Goal: Check status: Check status

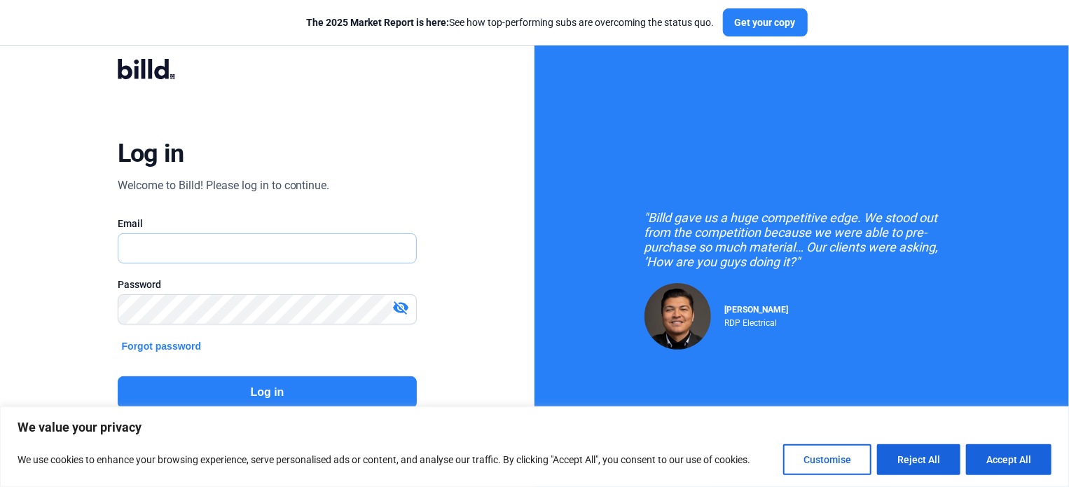
type input "[EMAIL_ADDRESS][DOMAIN_NAME]"
click at [280, 392] on button "Log in" at bounding box center [268, 392] width 300 height 32
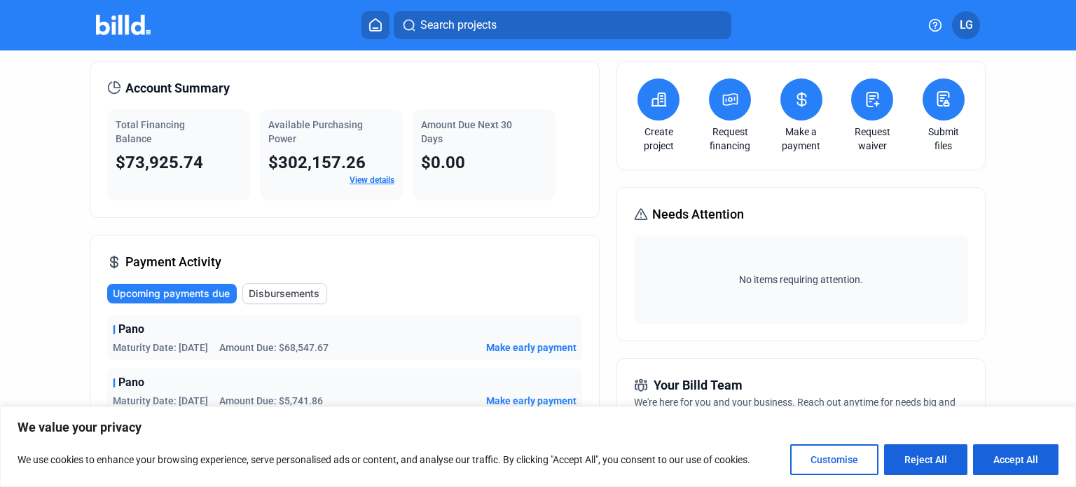
scroll to position [34, 0]
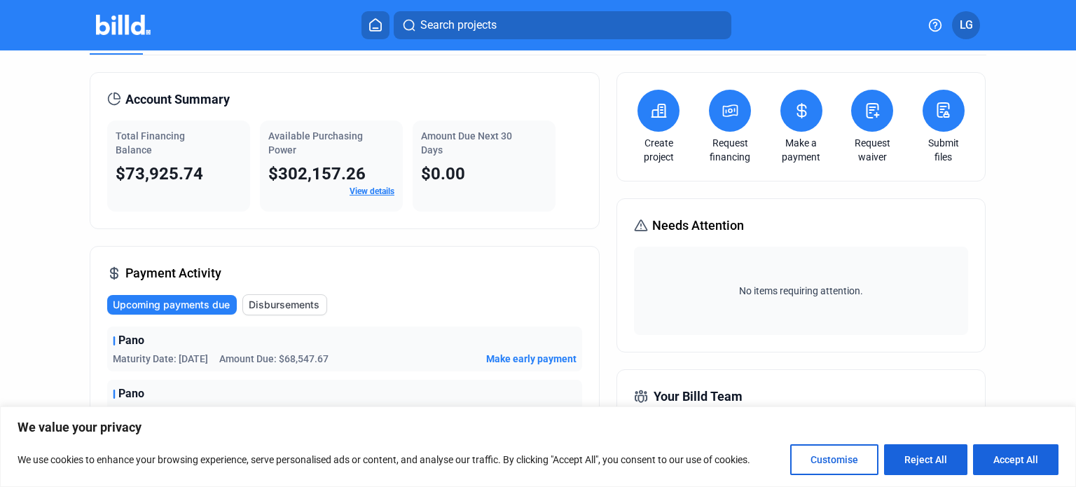
click at [287, 302] on span "Disbursements" at bounding box center [284, 305] width 71 height 14
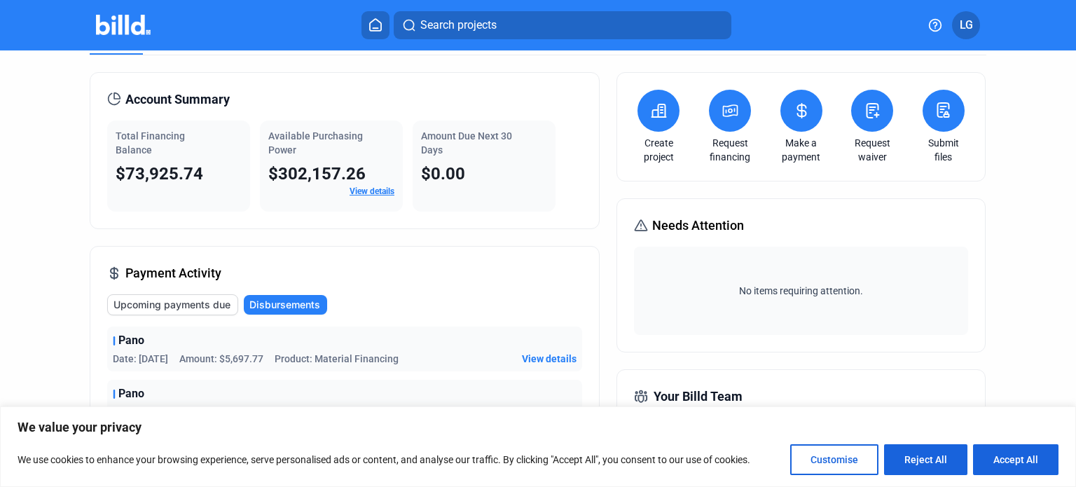
click at [540, 359] on span "View details" at bounding box center [549, 359] width 55 height 14
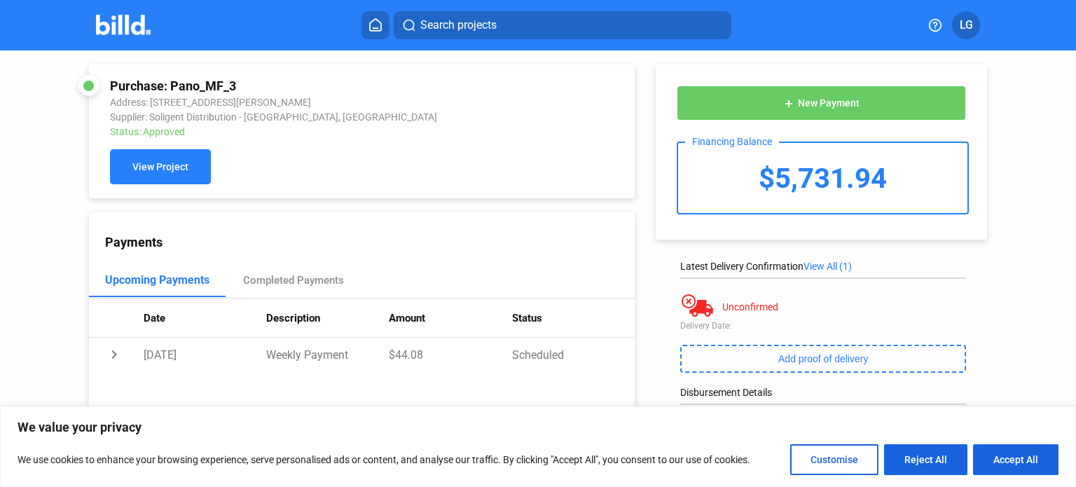
click at [158, 163] on span "View Project" at bounding box center [160, 167] width 56 height 11
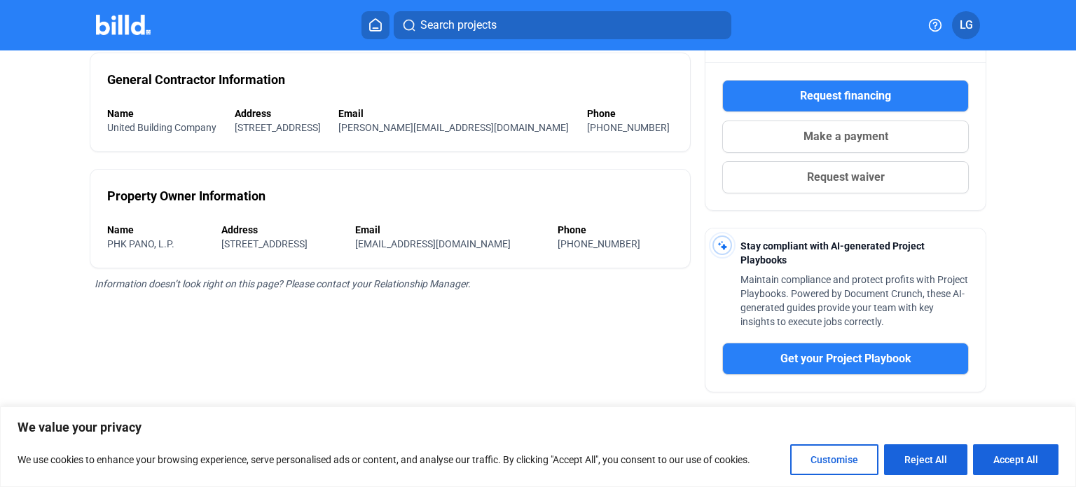
scroll to position [227, 0]
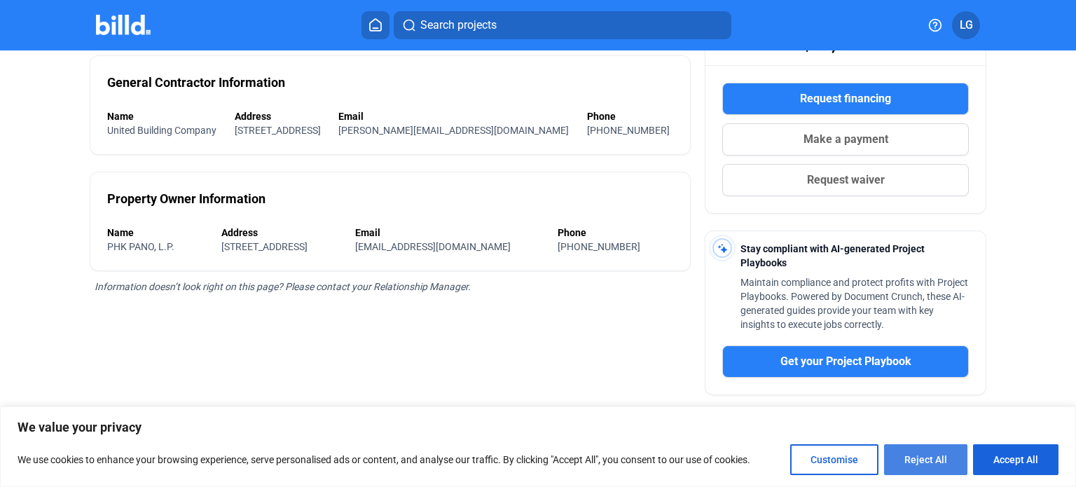
click at [928, 455] on button "Reject All" at bounding box center [925, 459] width 83 height 31
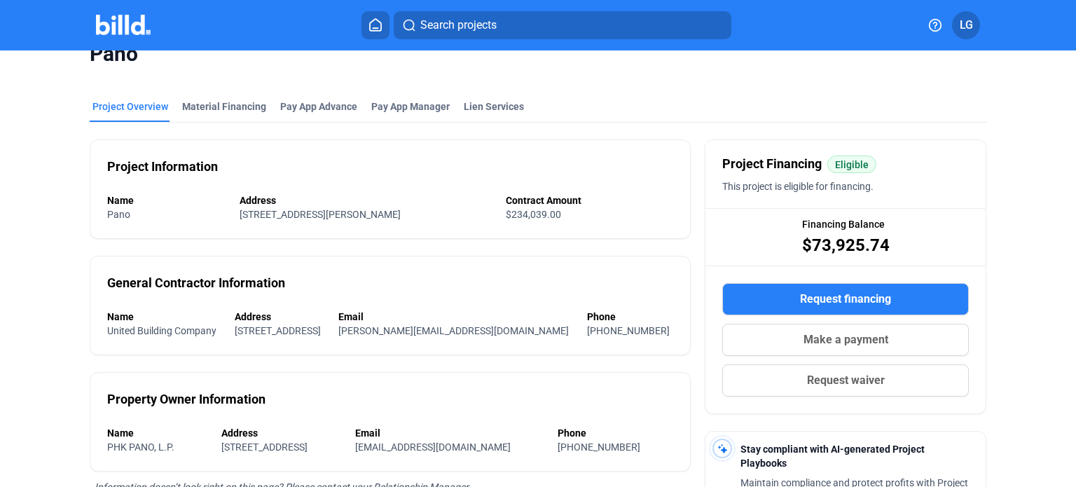
scroll to position [0, 0]
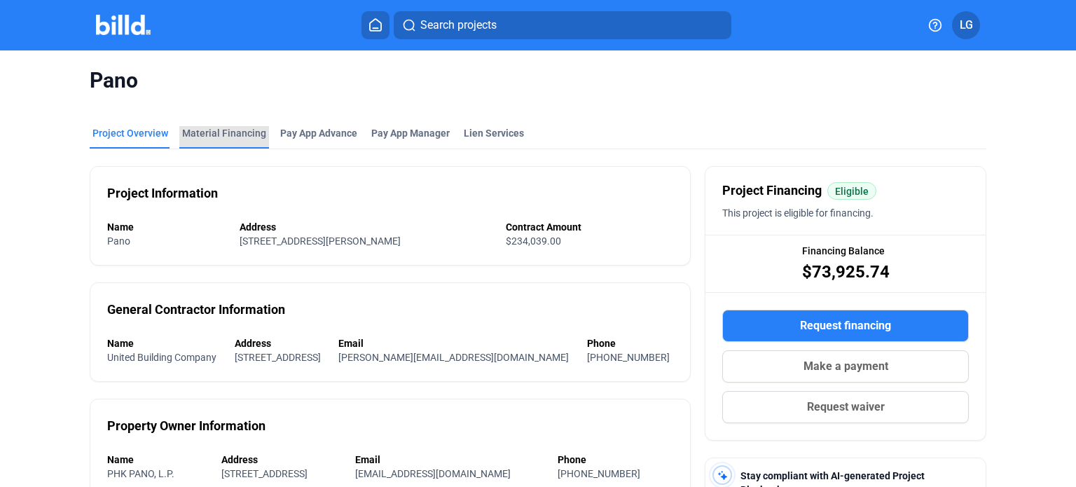
click at [238, 135] on div "Material Financing" at bounding box center [224, 133] width 84 height 14
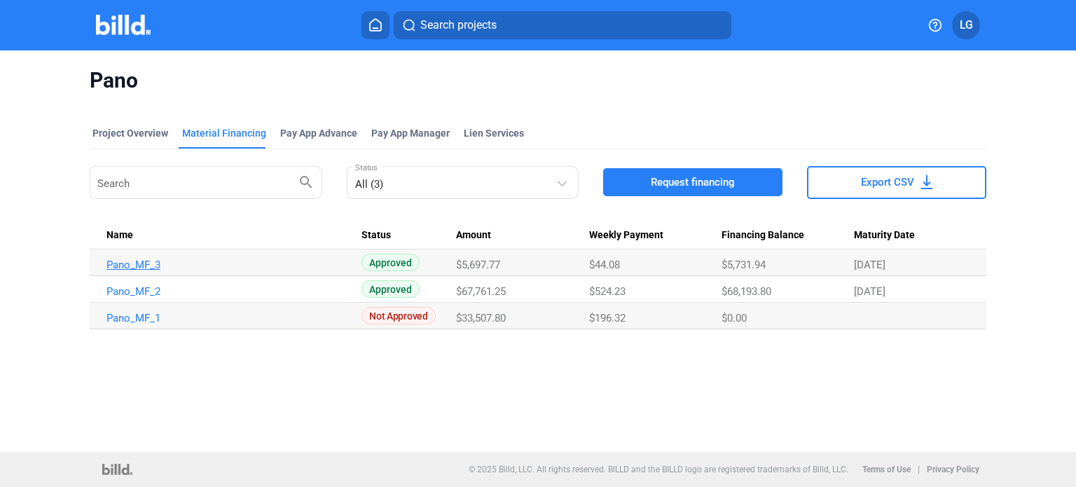
click at [143, 259] on link "Pano_MF_3" at bounding box center [228, 265] width 243 height 13
click at [127, 289] on link "Pano_MF_2" at bounding box center [228, 291] width 243 height 13
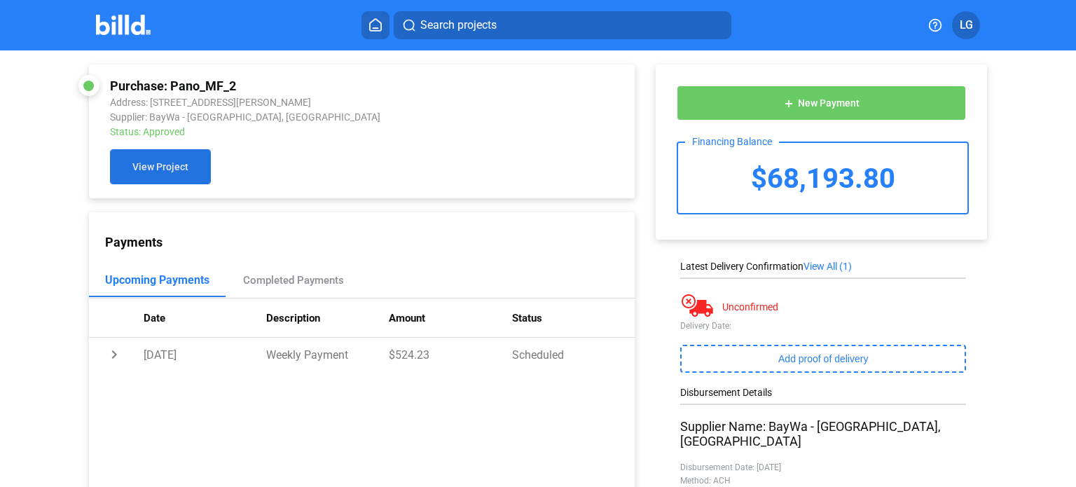
click at [182, 155] on button "View Project" at bounding box center [160, 166] width 101 height 35
